Goal: Communication & Community: Ask a question

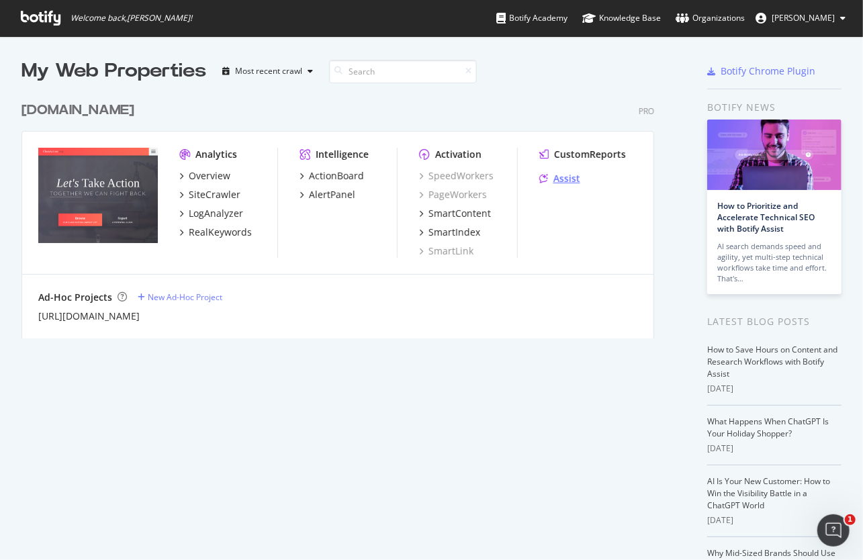
click at [570, 176] on div "Assist" at bounding box center [566, 178] width 27 height 13
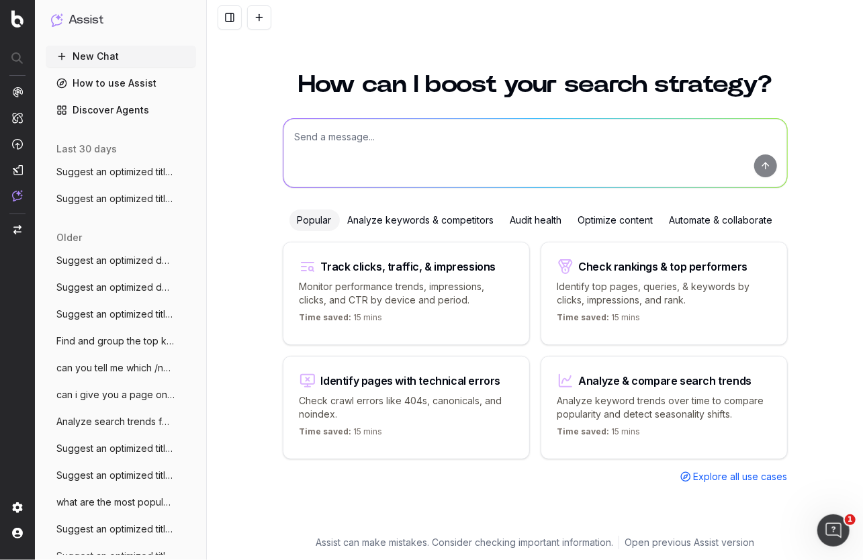
click at [633, 213] on div "Optimize content" at bounding box center [615, 220] width 91 height 21
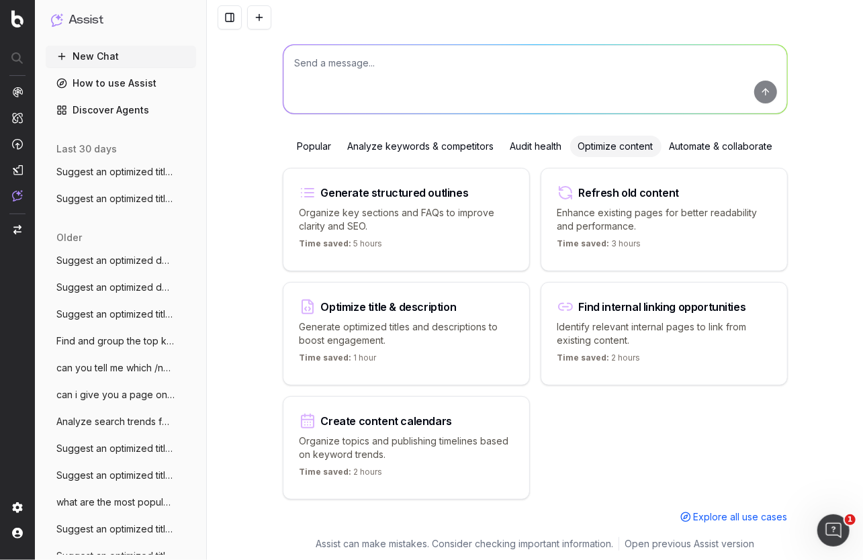
click at [403, 312] on div "Optimize title & description Generate optimized titles and descriptions to boos…" at bounding box center [406, 333] width 247 height 103
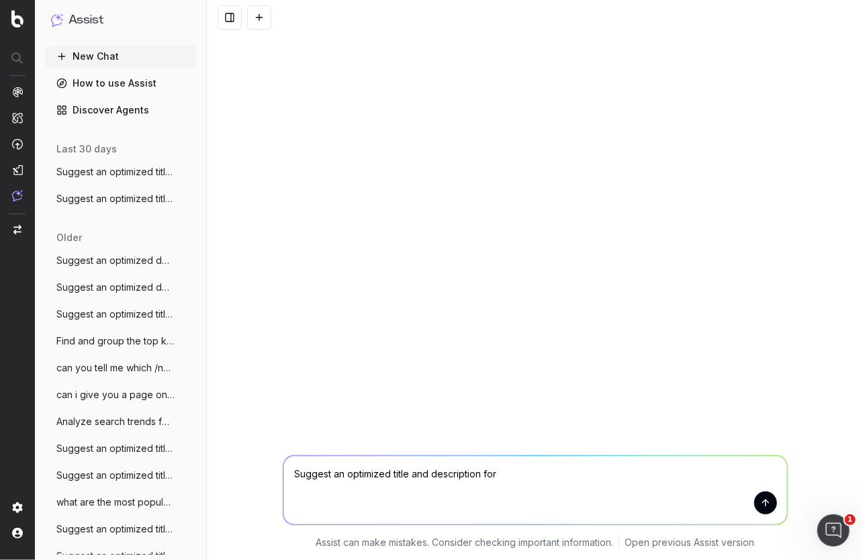
scroll to position [0, 0]
click at [535, 470] on textarea "Suggest an optimized title and description for" at bounding box center [535, 490] width 504 height 69
click at [675, 472] on textarea "Suggest an optimized title and description for a page about a data breach at" at bounding box center [535, 490] width 504 height 69
paste textarea "[GEOGRAPHIC_DATA]"
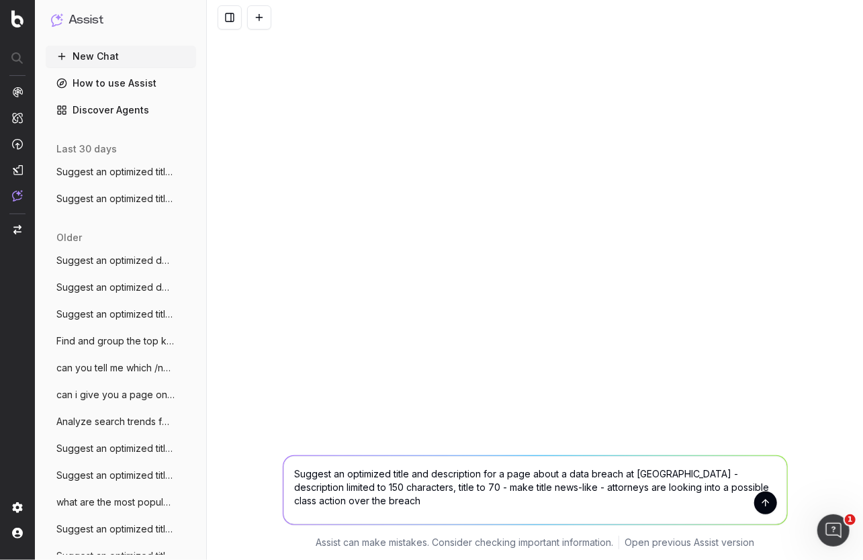
type textarea "Suggest an optimized title and description for a page about a data breach at [G…"
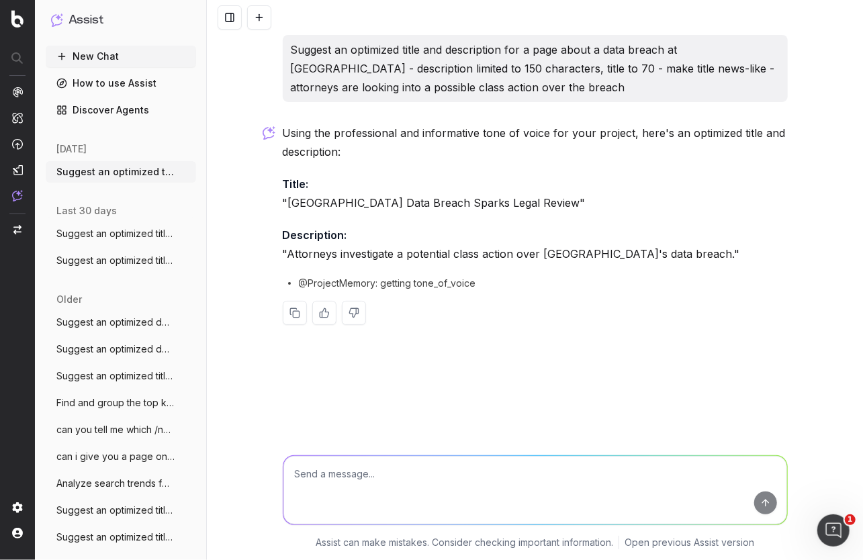
click at [442, 466] on textarea at bounding box center [535, 490] width 504 height 69
type textarea "don't like title and give me another description - it's not very action oriented"
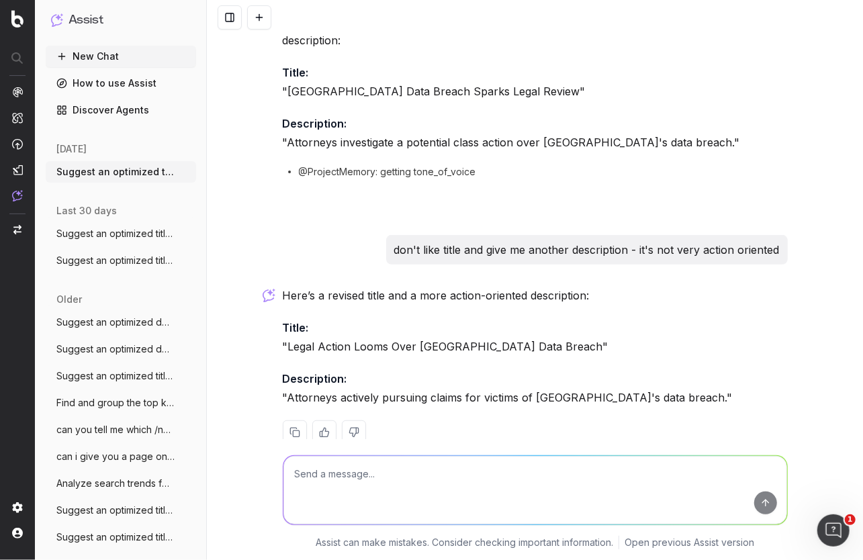
scroll to position [157, 0]
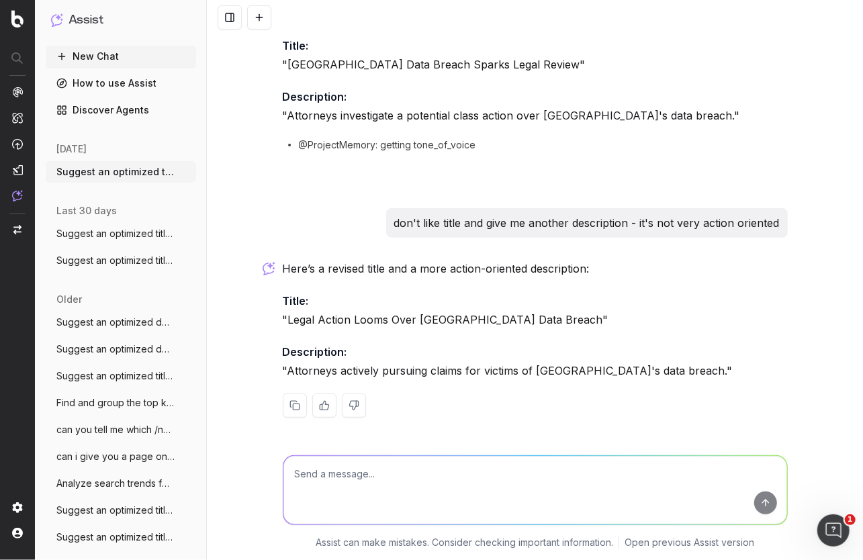
click at [533, 506] on textarea at bounding box center [535, 490] width 504 height 69
